Goal: Ask a question

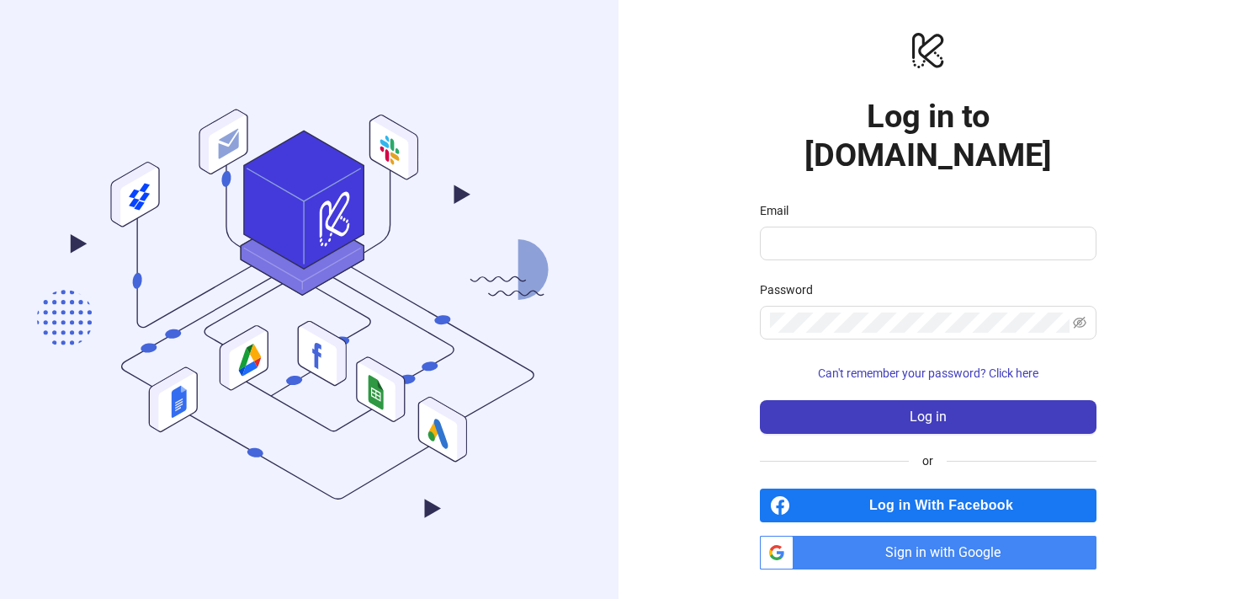
click at [907, 541] on span "Sign in with Google" at bounding box center [949, 552] width 296 height 34
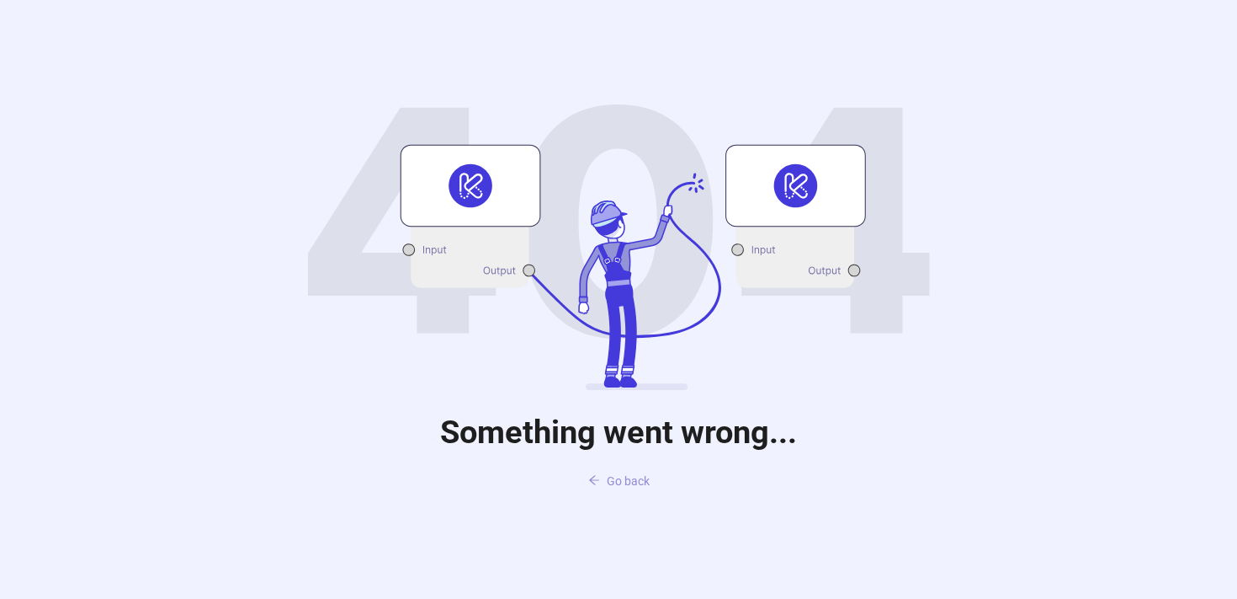
click at [630, 482] on span "Go back" at bounding box center [628, 480] width 43 height 13
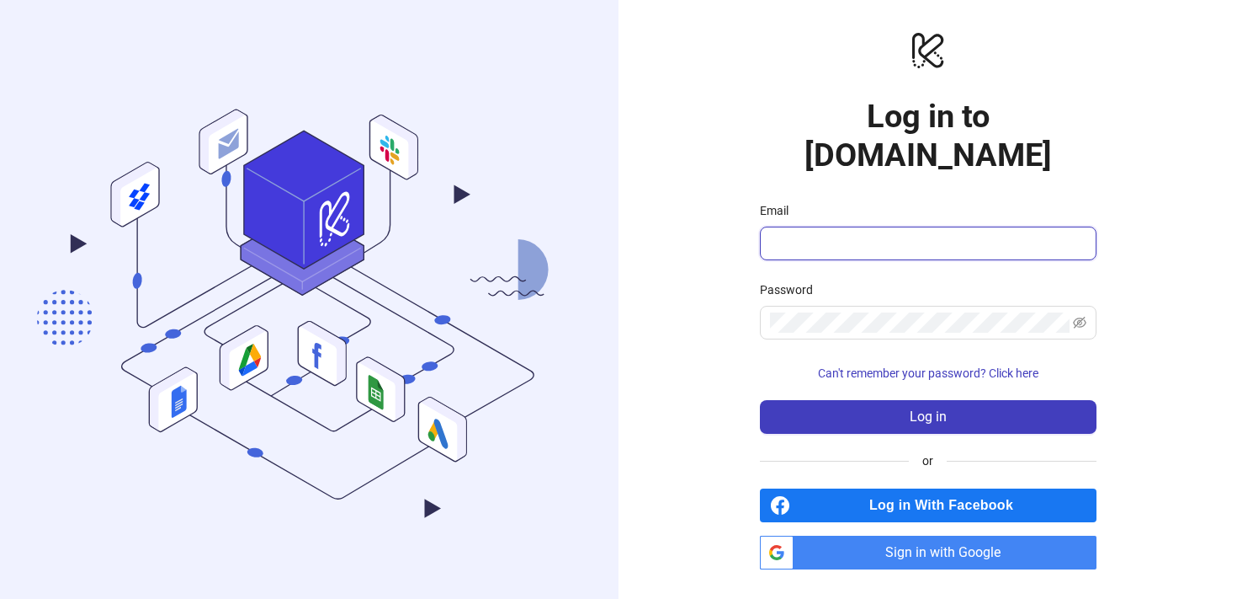
click at [859, 233] on input "Email" at bounding box center [926, 243] width 313 height 20
type input "**********"
click at [897, 537] on span "Sign in with Google" at bounding box center [949, 552] width 296 height 34
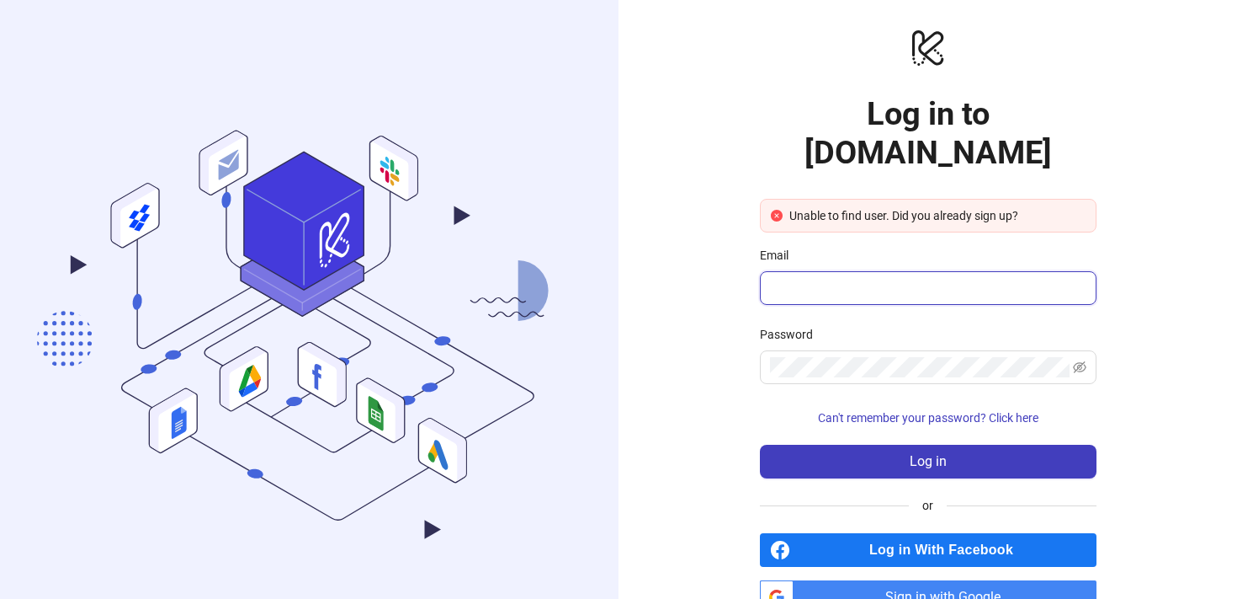
click at [941, 278] on input "Email" at bounding box center [926, 288] width 313 height 20
type input "**********"
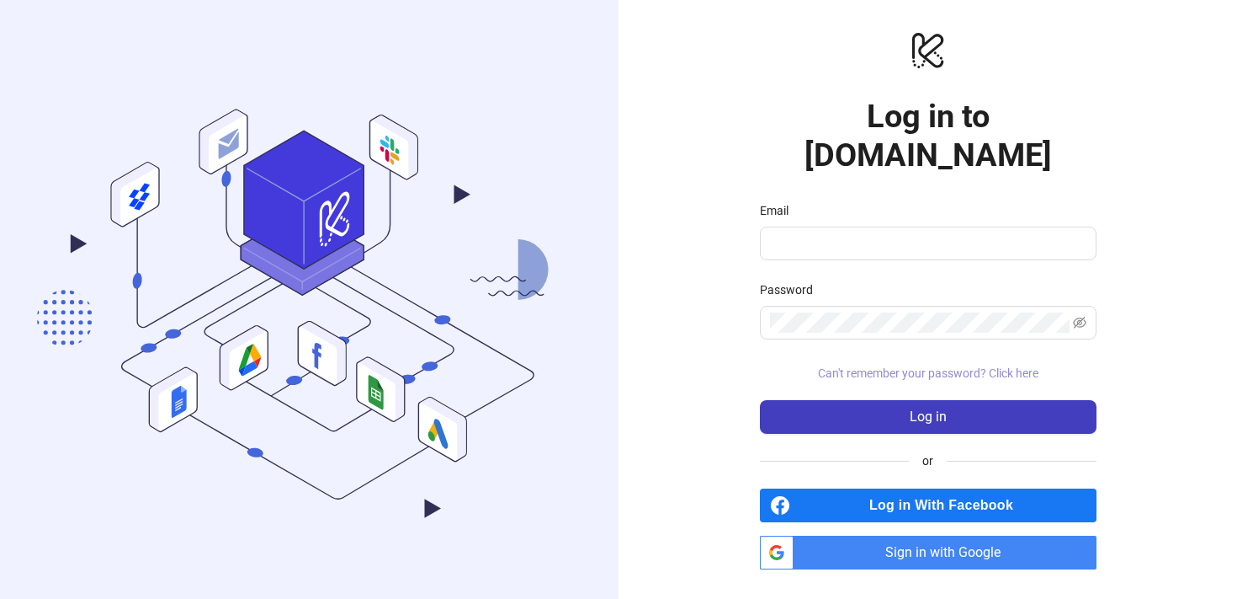
click at [948, 366] on span "Can't remember your password? Click here" at bounding box center [928, 372] width 221 height 13
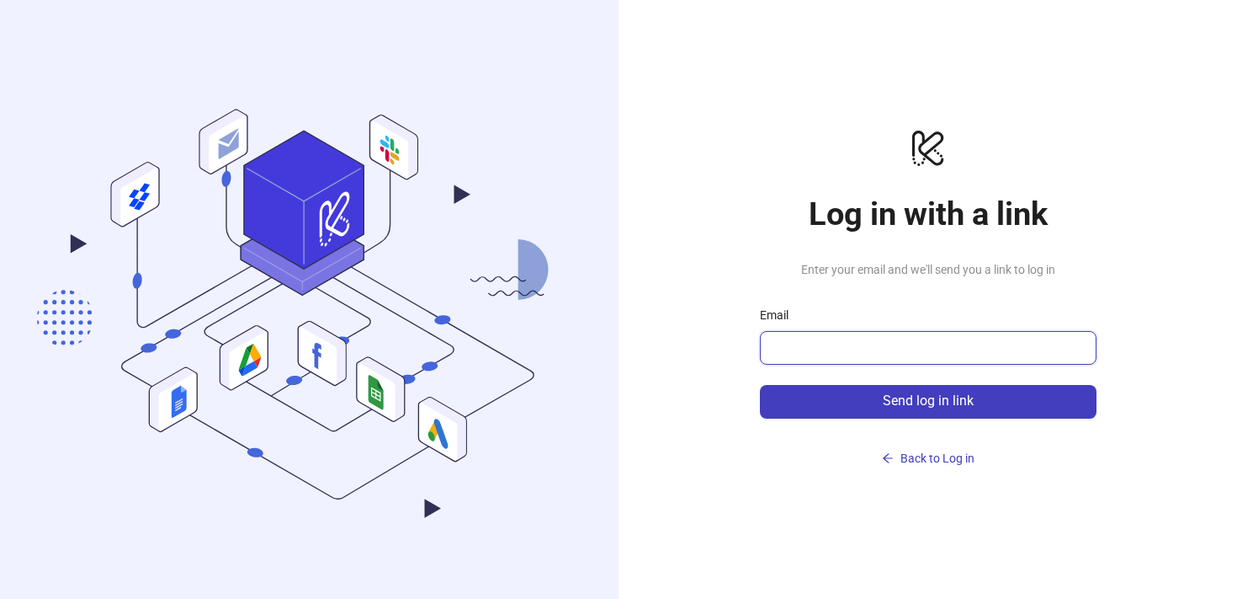
click at [824, 344] on input "Email" at bounding box center [926, 348] width 313 height 20
type input "**********"
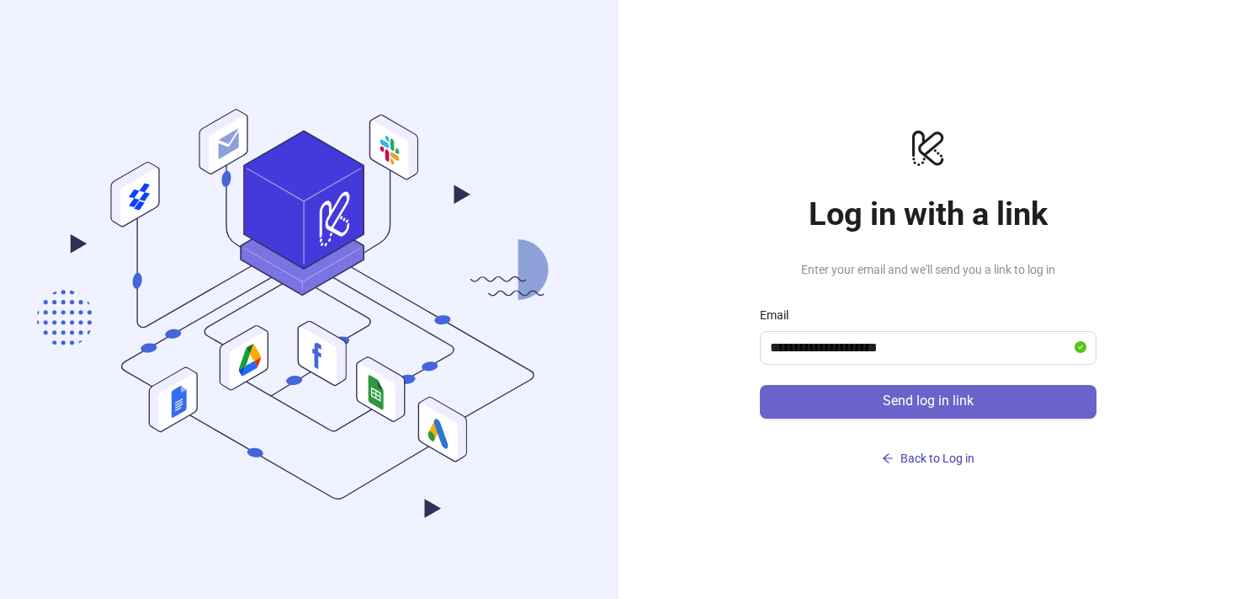
click at [873, 400] on button "Send log in link" at bounding box center [928, 402] width 337 height 34
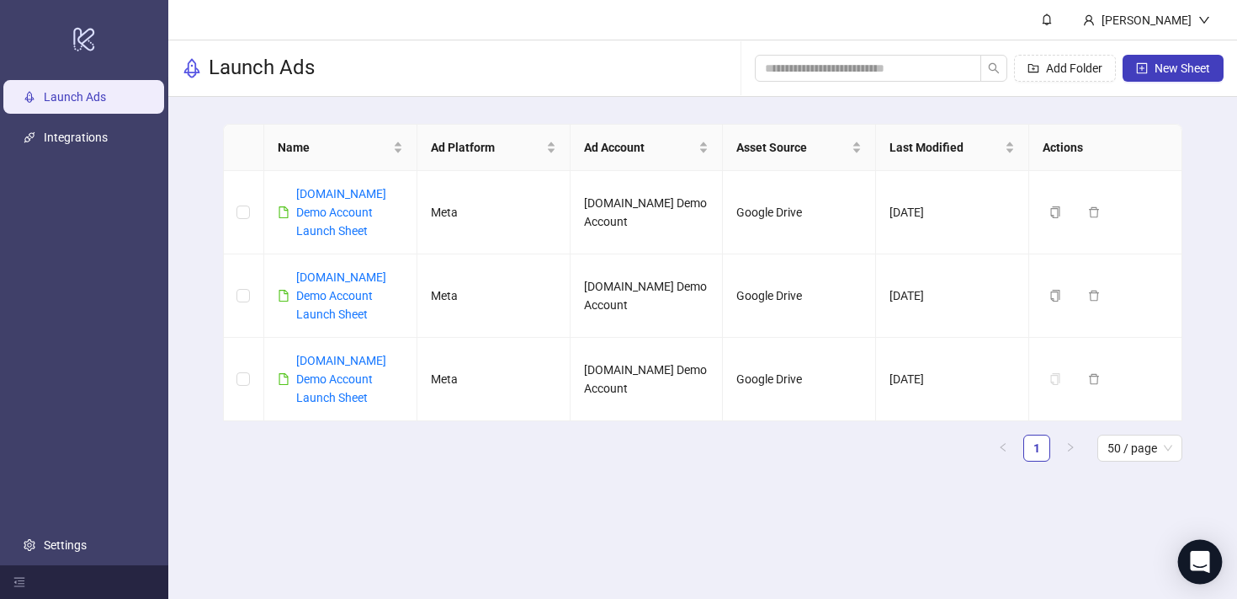
click at [1210, 561] on div "Open Intercom Messenger" at bounding box center [1201, 562] width 45 height 45
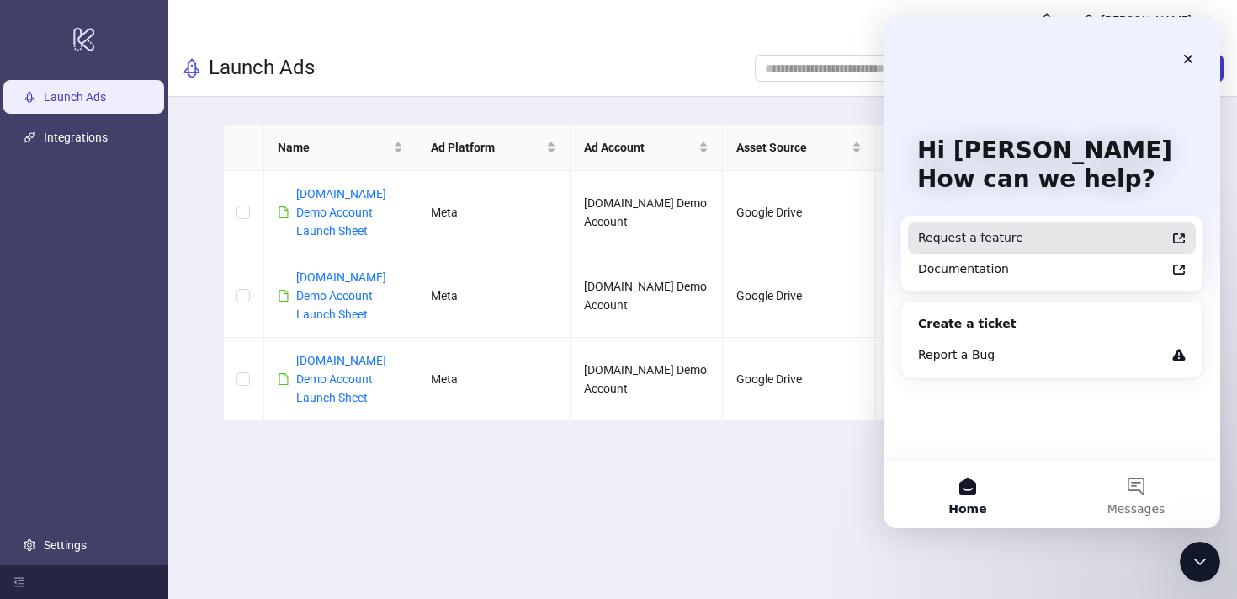
click at [1174, 238] on icon "Intercom messenger" at bounding box center [1179, 238] width 12 height 10
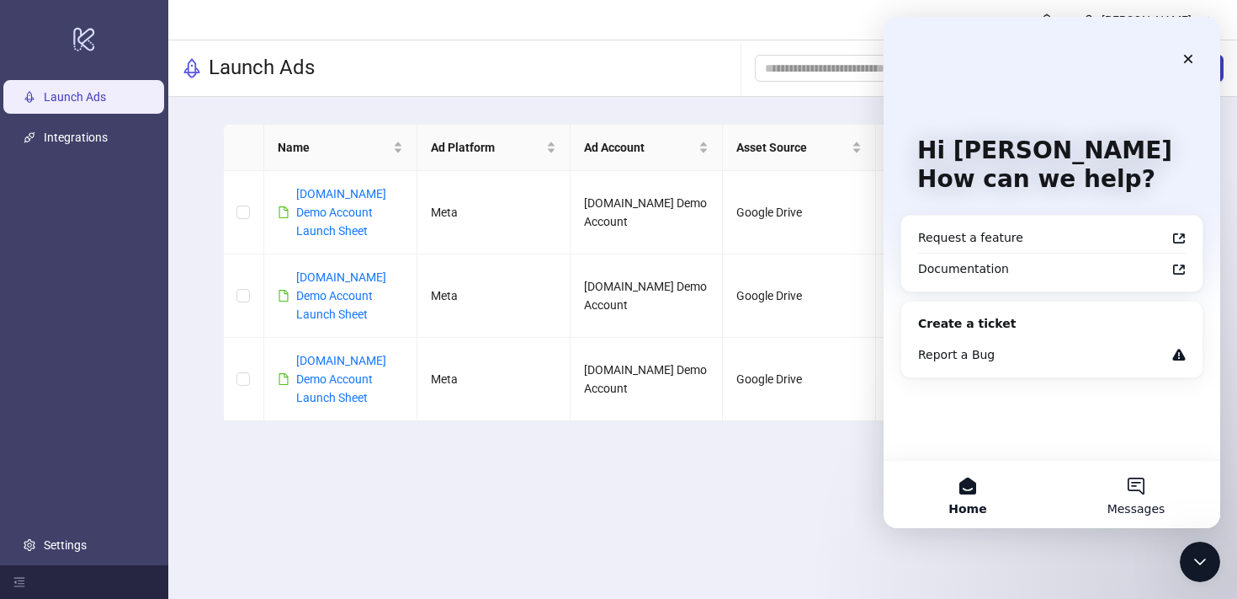
click at [1136, 481] on button "Messages" at bounding box center [1136, 493] width 168 height 67
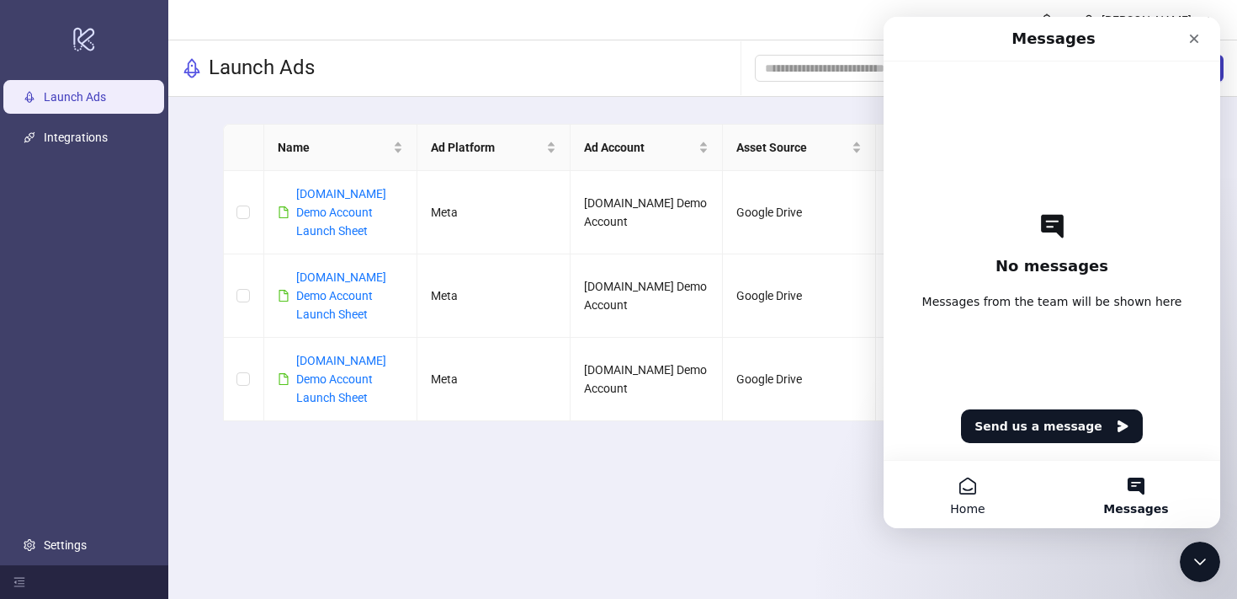
click at [967, 488] on button "Home" at bounding box center [968, 493] width 168 height 67
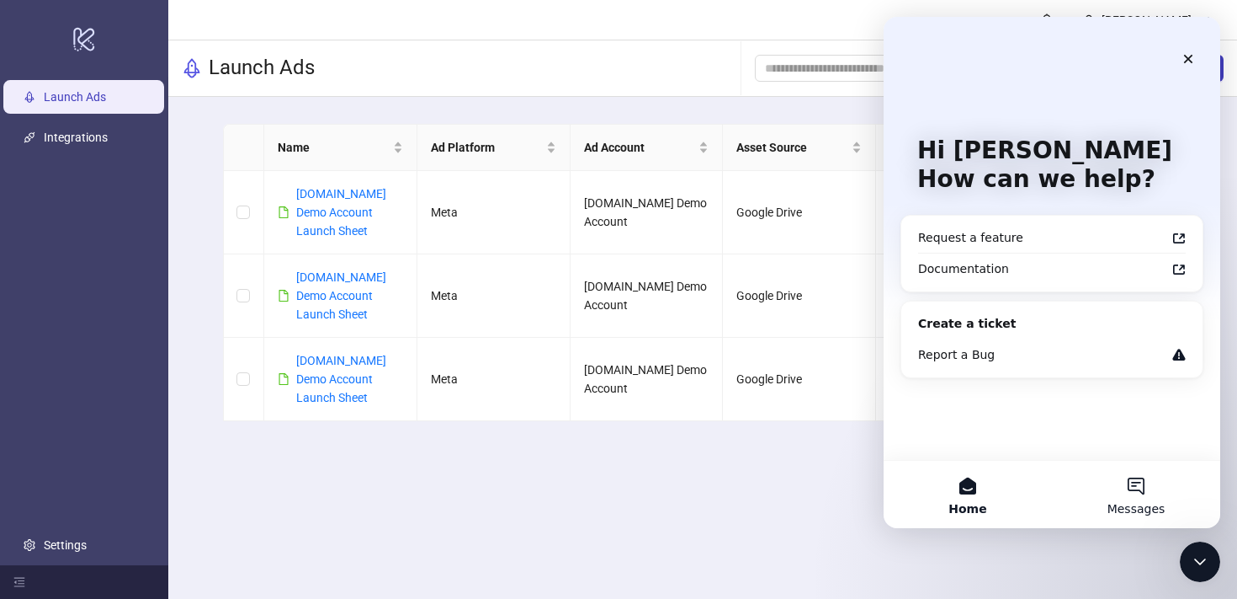
click at [1138, 484] on button "Messages" at bounding box center [1136, 493] width 168 height 67
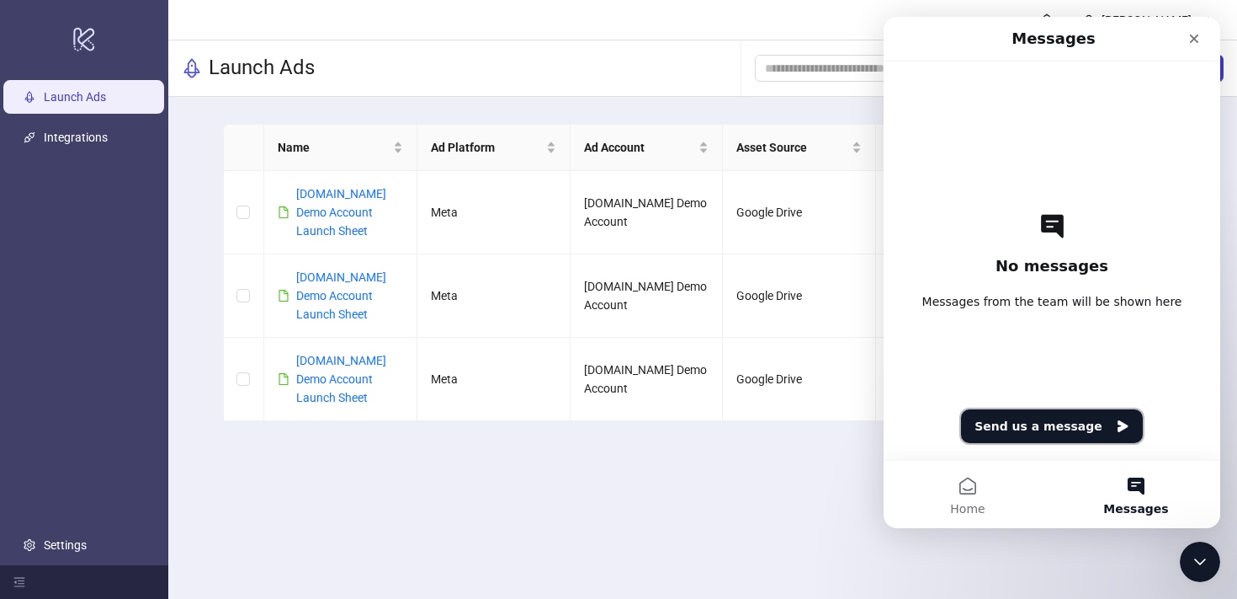
click at [1065, 423] on button "Send us a message" at bounding box center [1052, 426] width 182 height 34
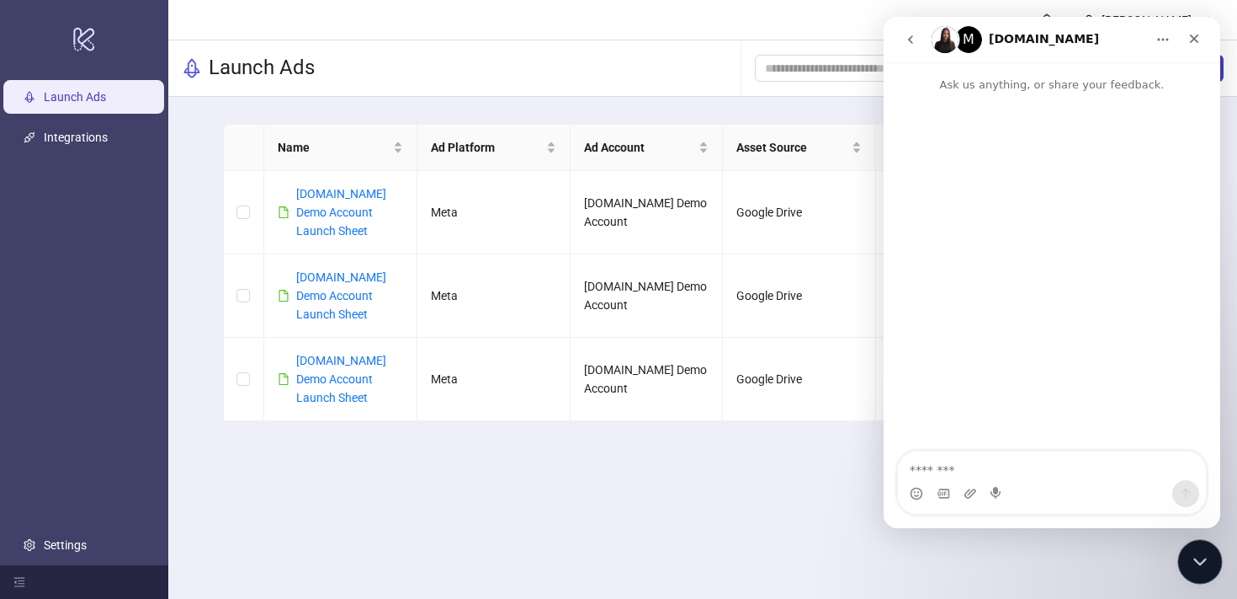
click at [1190, 567] on icon "Close Intercom Messenger" at bounding box center [1198, 559] width 20 height 20
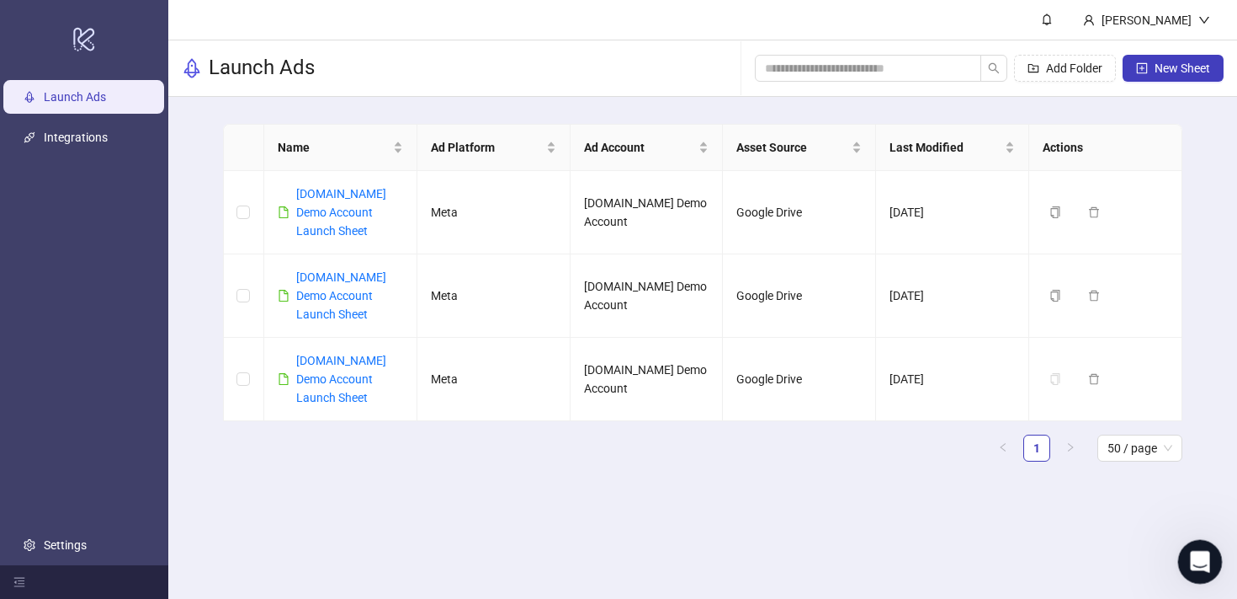
click at [1205, 559] on icon "Open Intercom Messenger" at bounding box center [1198, 559] width 28 height 28
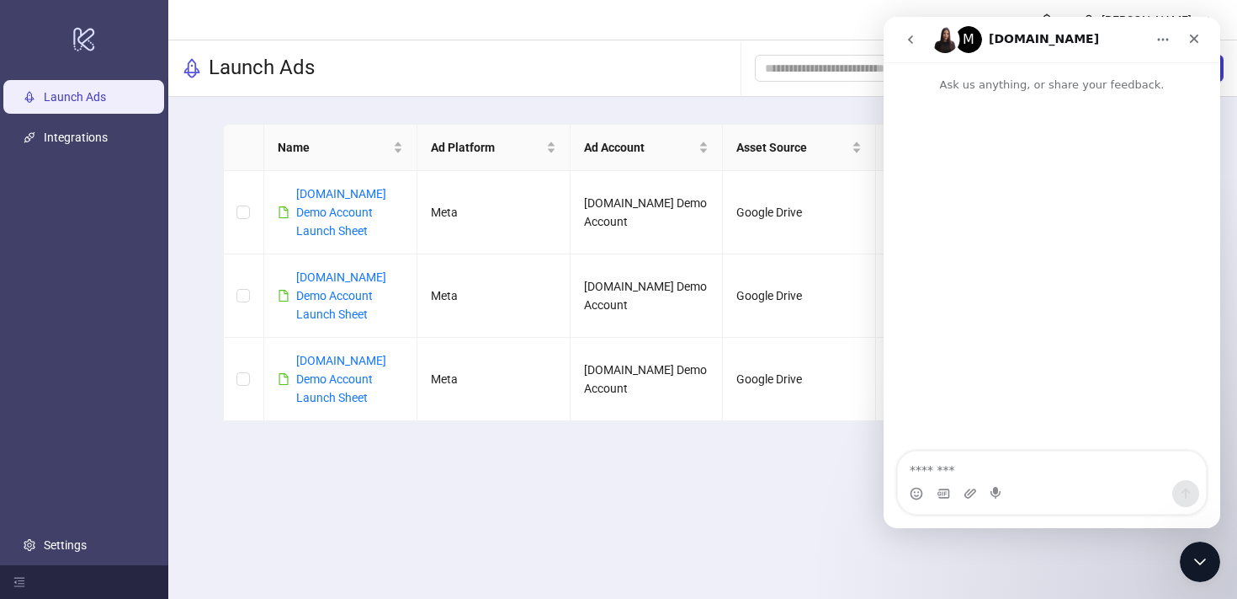
click at [915, 40] on icon "go back" at bounding box center [910, 39] width 13 height 13
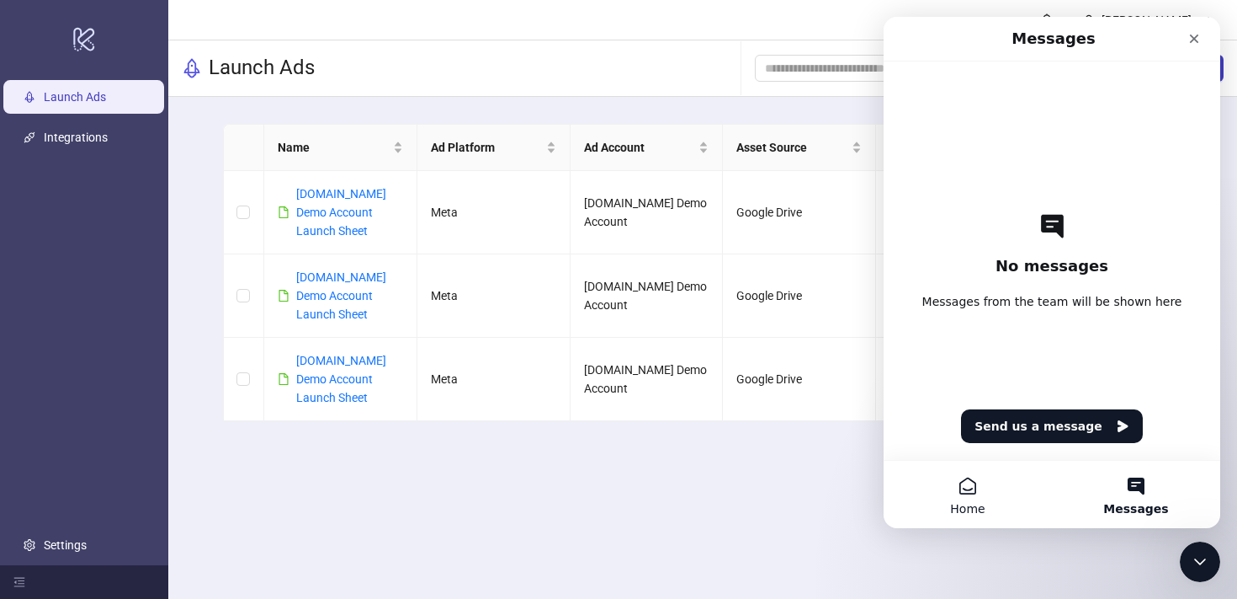
click at [975, 498] on button "Home" at bounding box center [968, 493] width 168 height 67
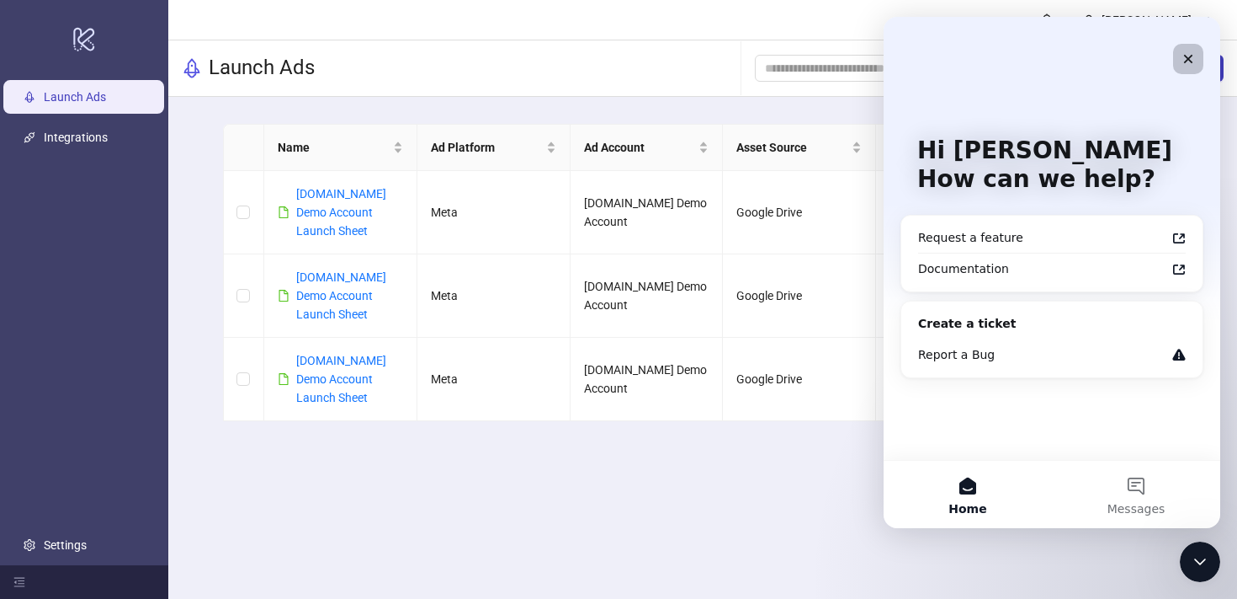
click at [1194, 56] on icon "Close" at bounding box center [1188, 58] width 13 height 13
